Goal: Ask a question

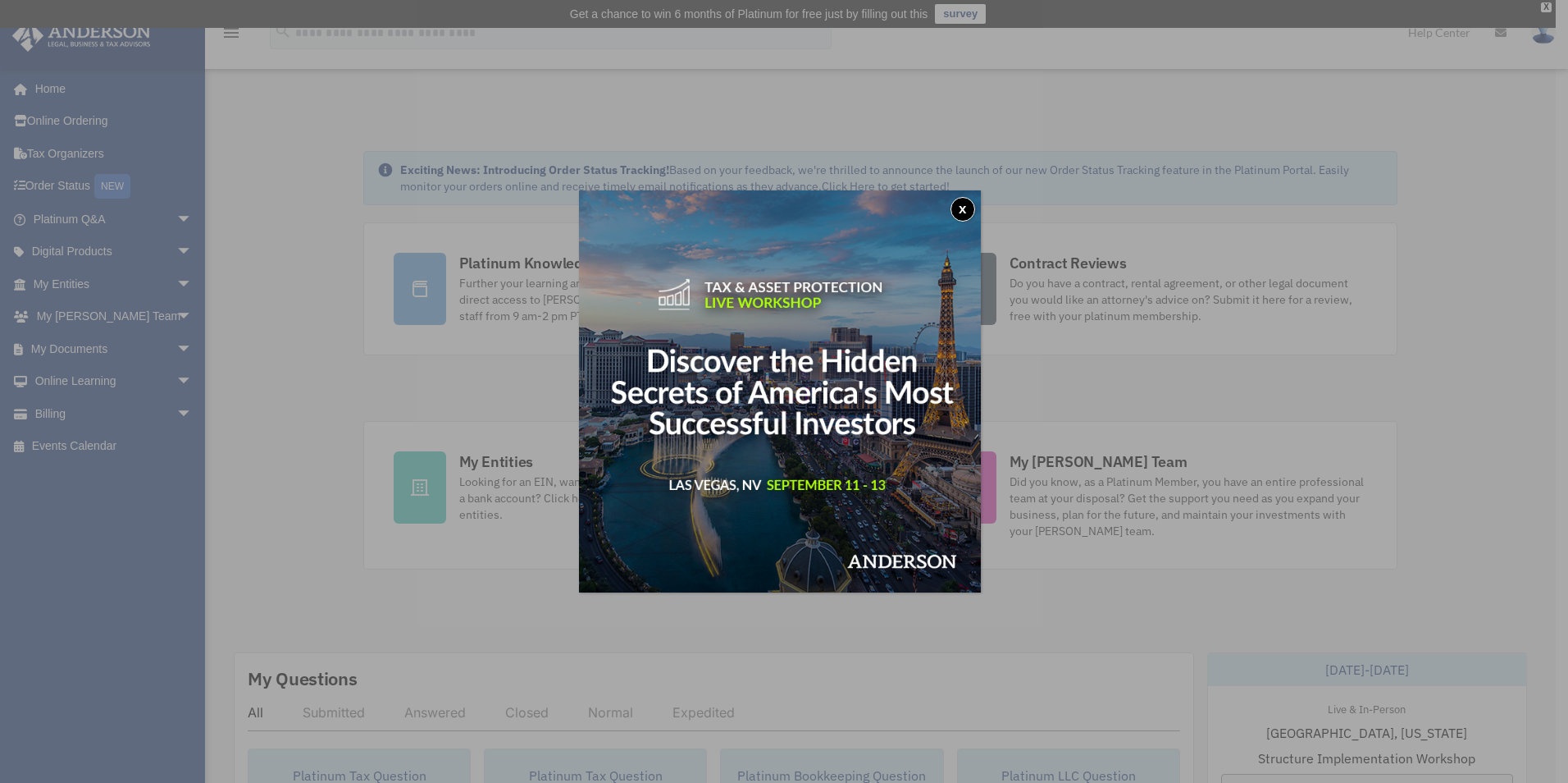
click at [970, 206] on button "x" at bounding box center [962, 209] width 24 height 24
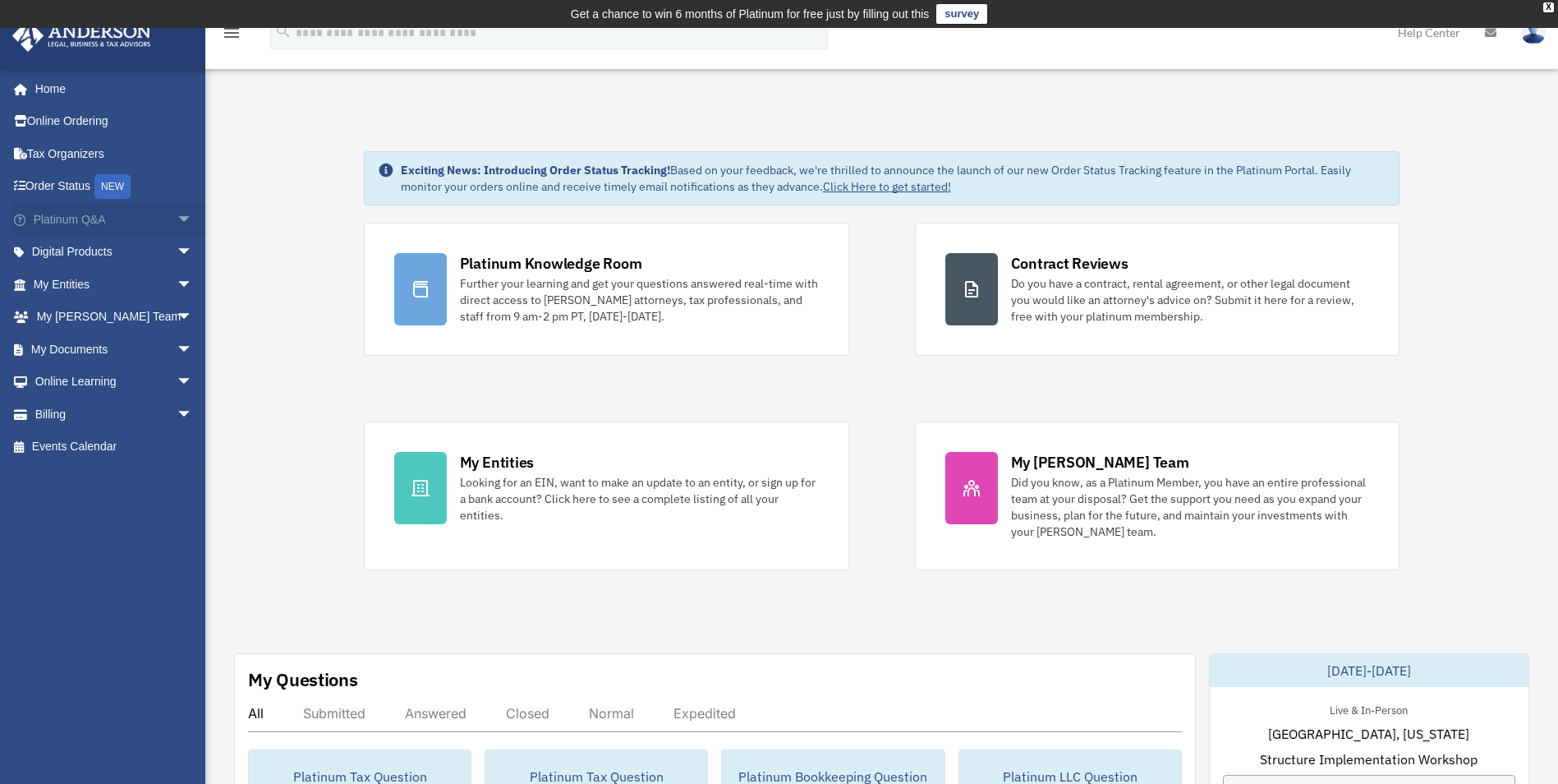
click at [177, 220] on span "arrow_drop_down" at bounding box center [193, 220] width 33 height 34
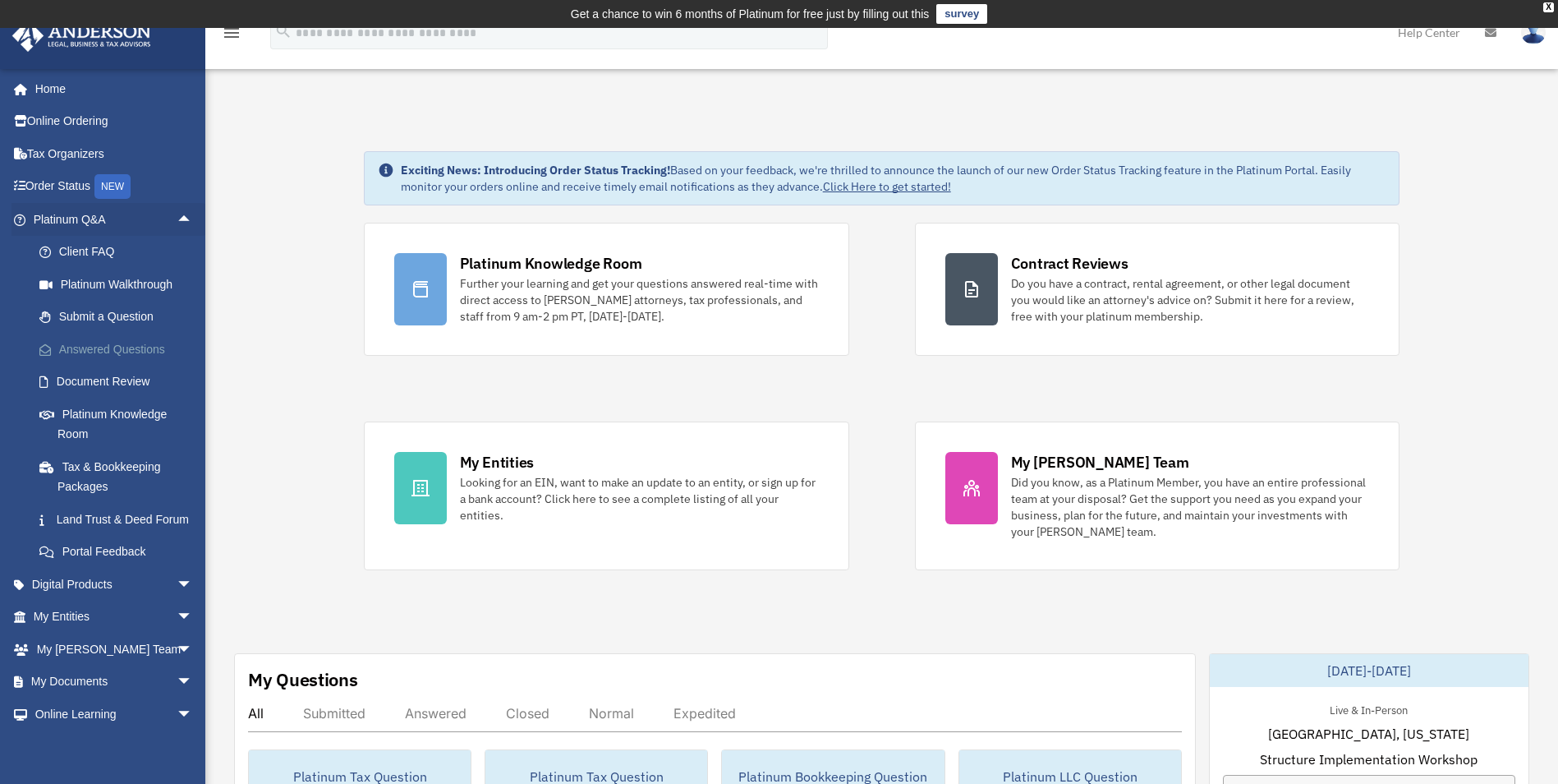
click at [146, 351] on link "Answered Questions" at bounding box center [120, 348] width 195 height 33
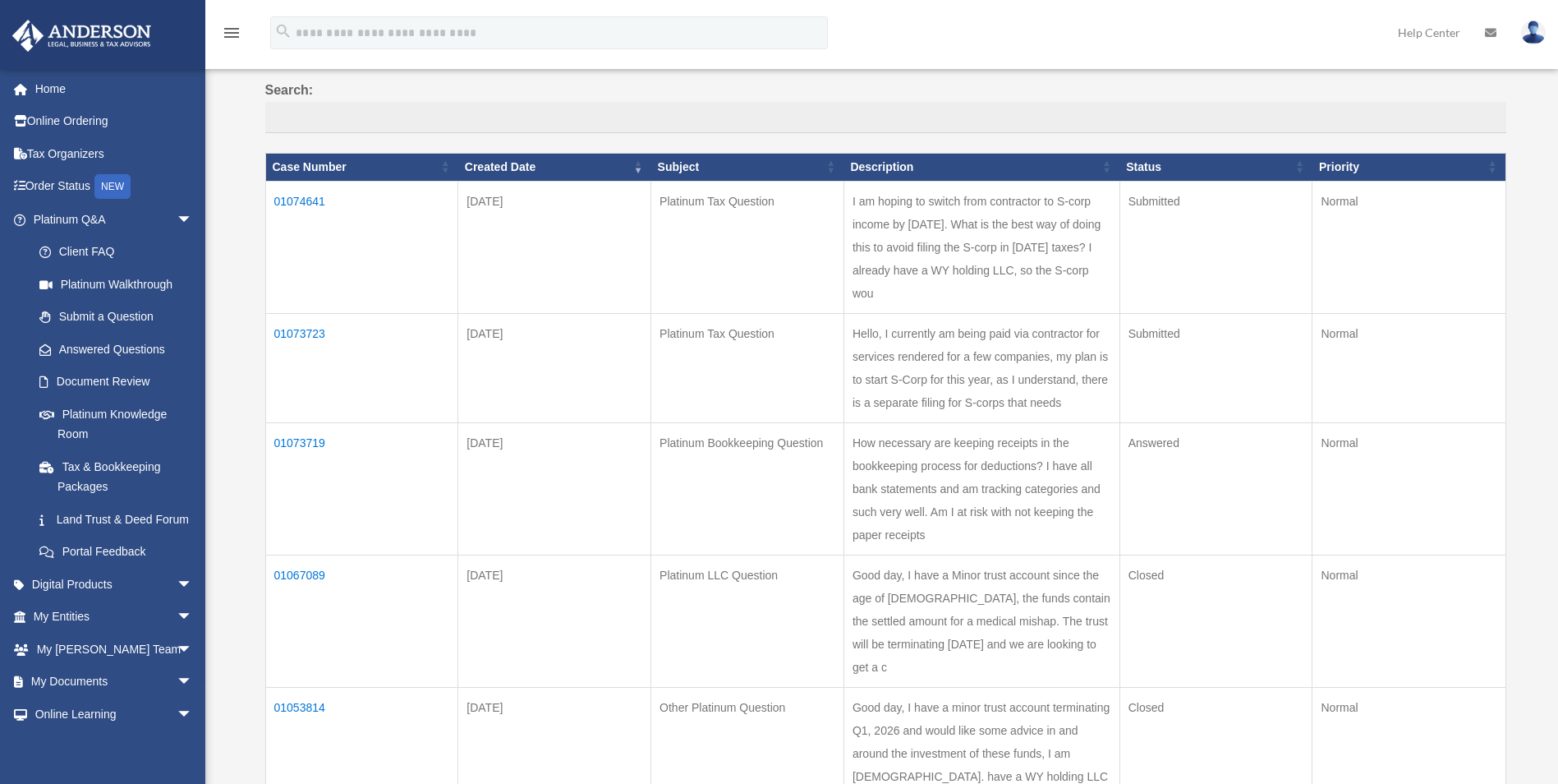
scroll to position [247, 0]
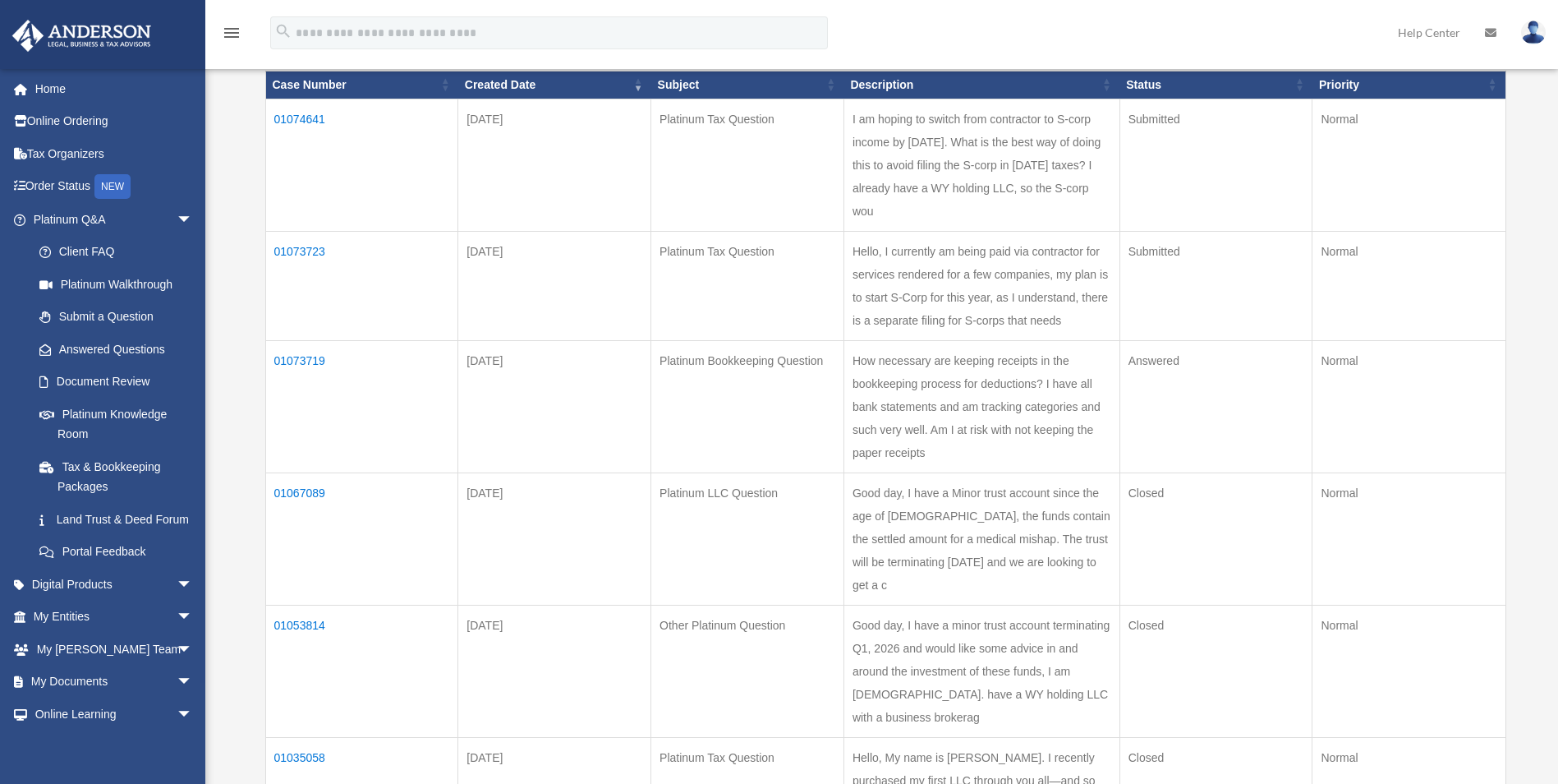
click at [311, 426] on td "01073719" at bounding box center [361, 406] width 193 height 132
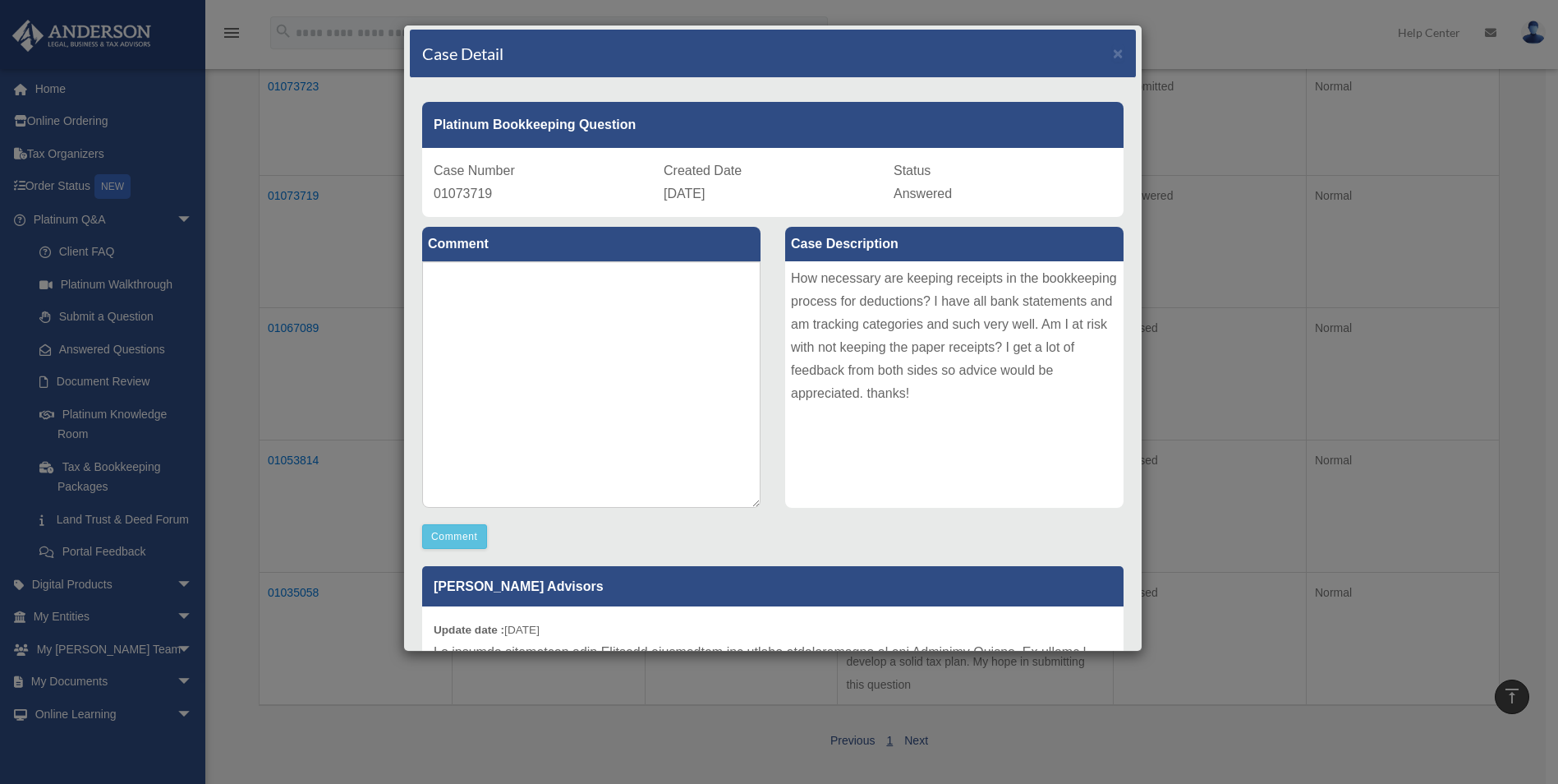
scroll to position [0, 0]
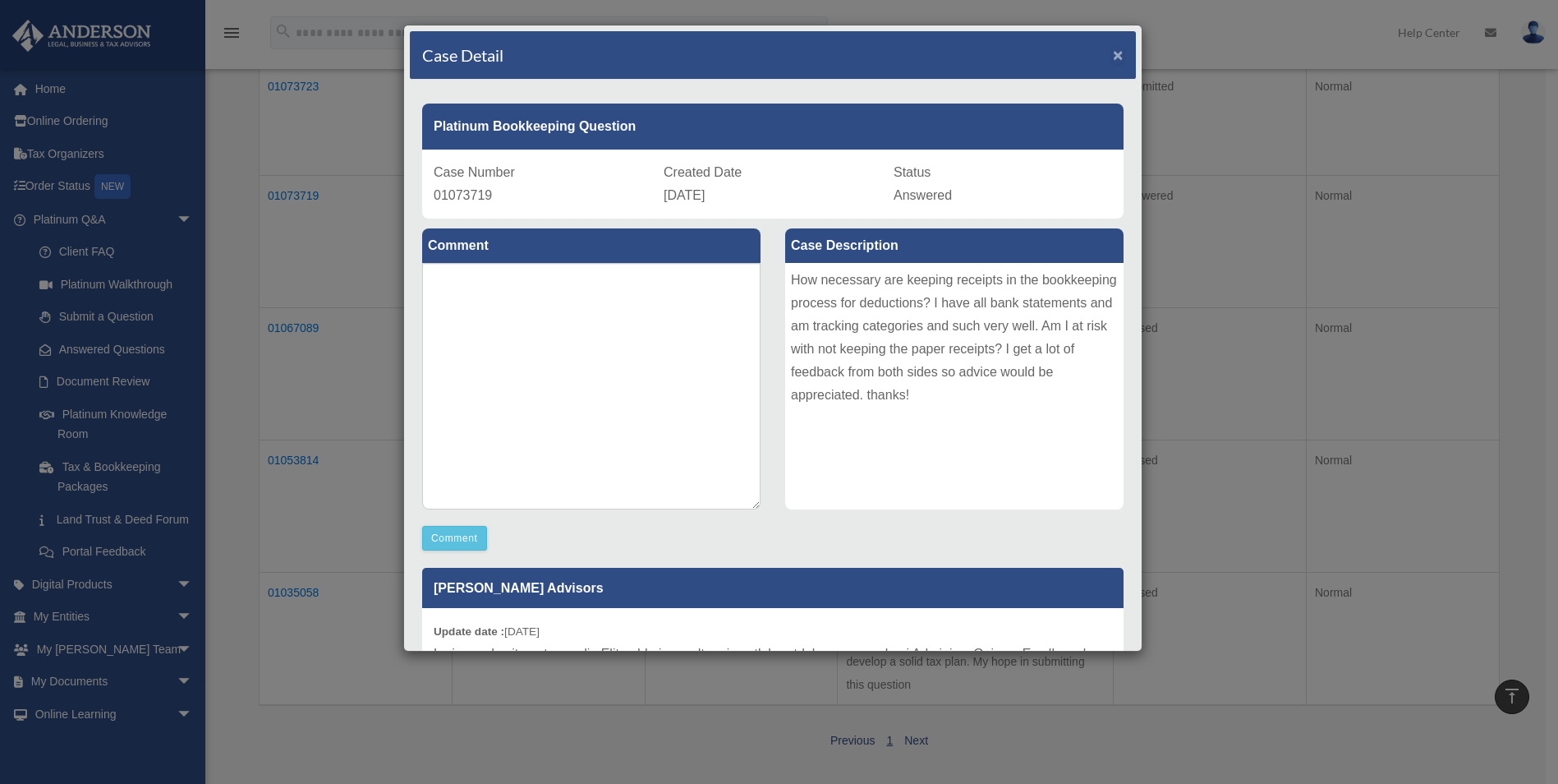
click at [1113, 50] on span "×" at bounding box center [1118, 55] width 10 height 19
